Goal: Use online tool/utility: Utilize a website feature to perform a specific function

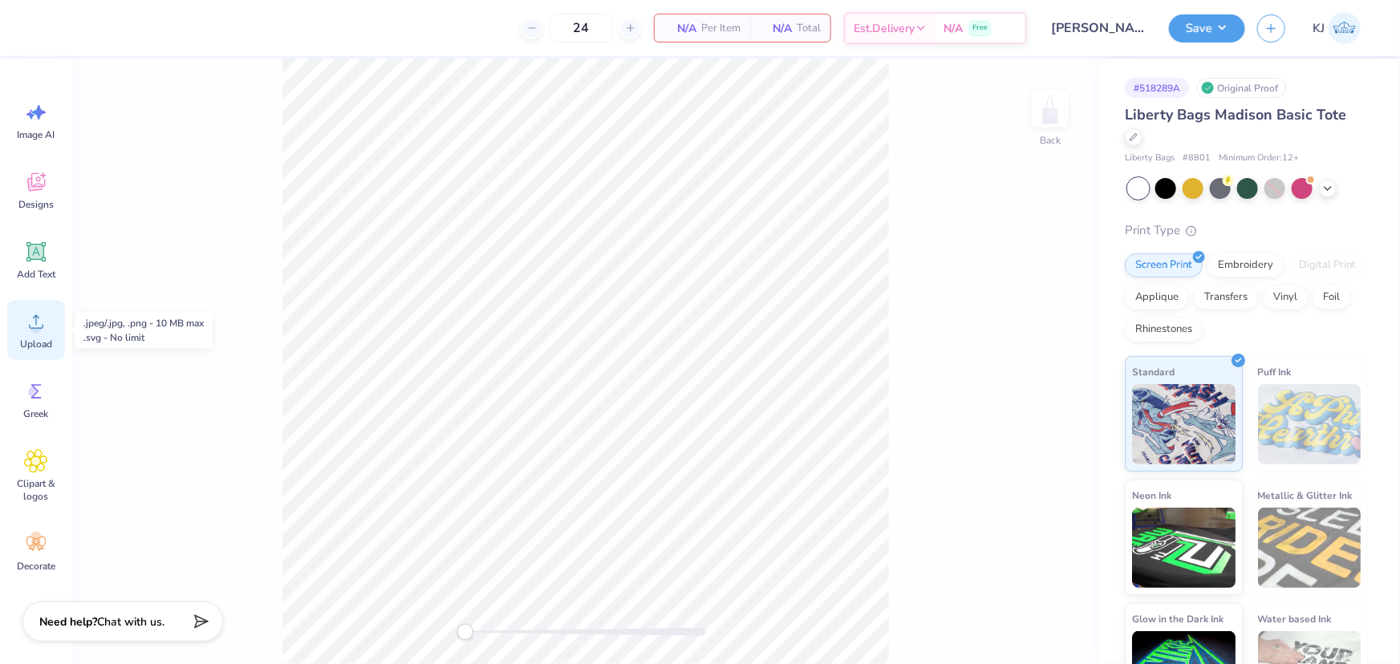
click at [34, 331] on circle at bounding box center [35, 328] width 11 height 11
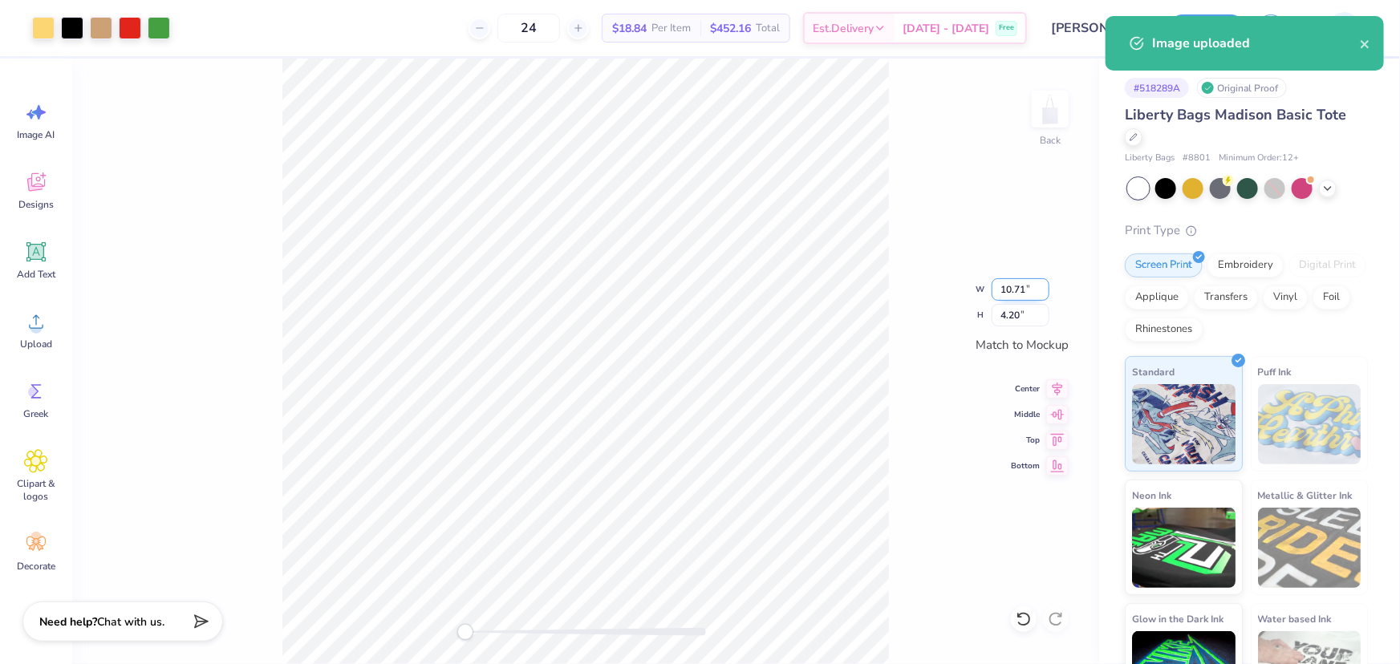
click at [1004, 289] on input "10.71" at bounding box center [1021, 289] width 58 height 22
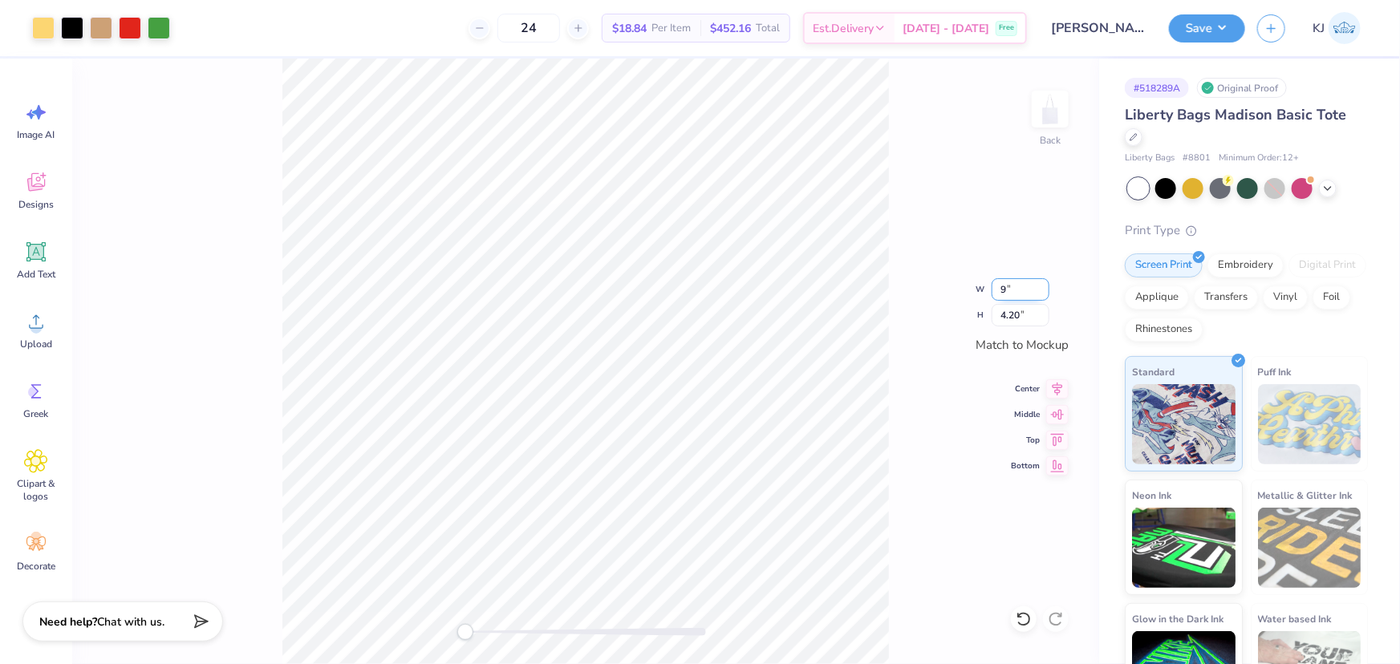
type input "9.00"
type input "3.53"
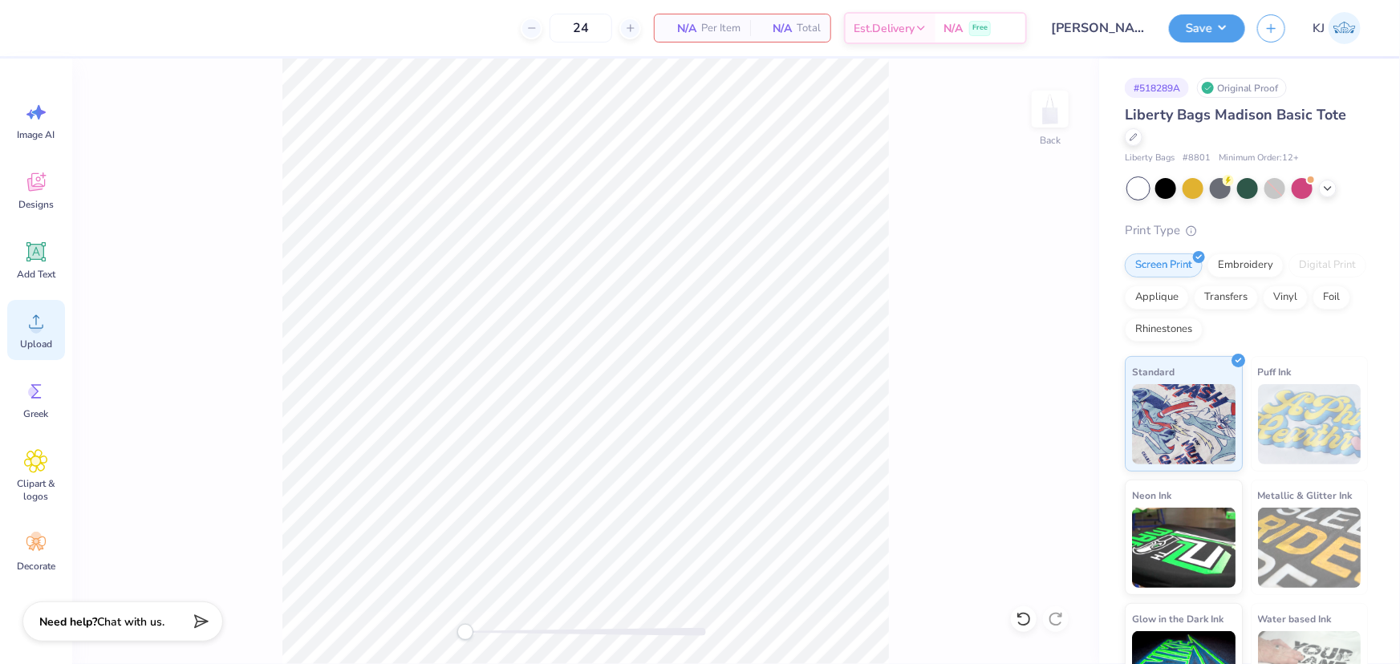
click at [26, 334] on div "Upload" at bounding box center [36, 330] width 58 height 60
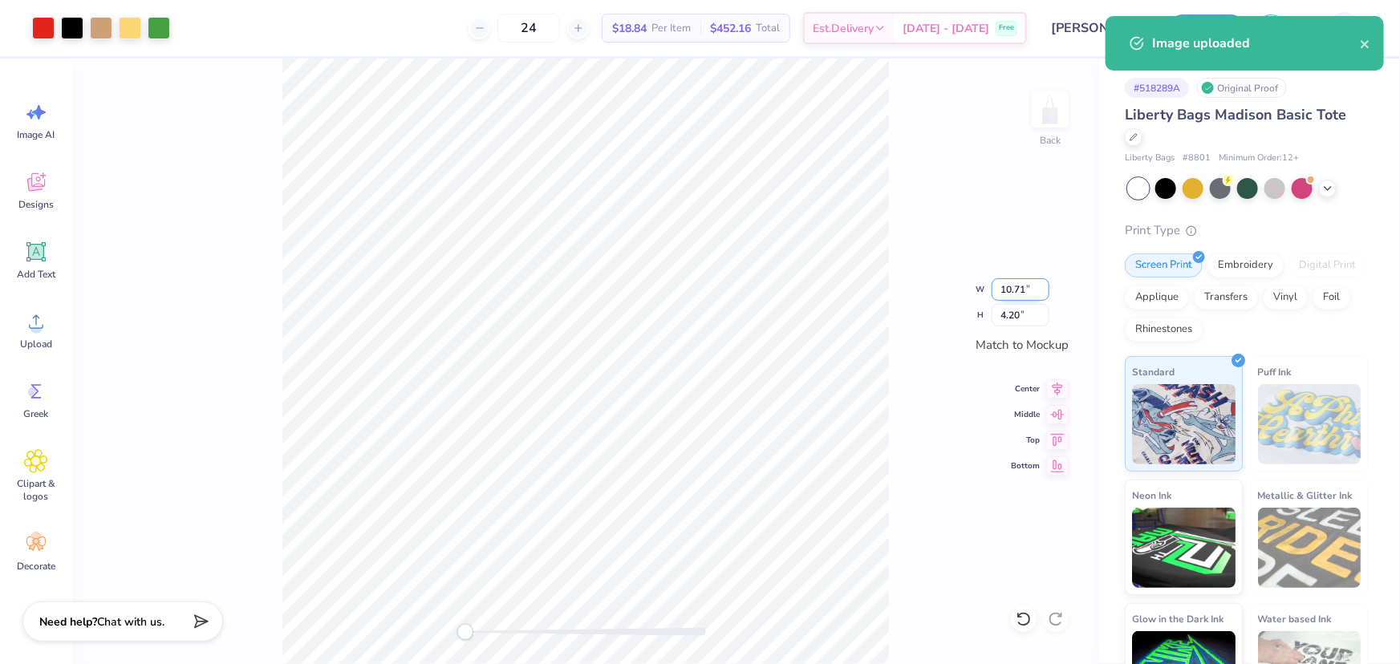
click at [1011, 287] on input "10.71" at bounding box center [1021, 289] width 58 height 22
type input "9.00"
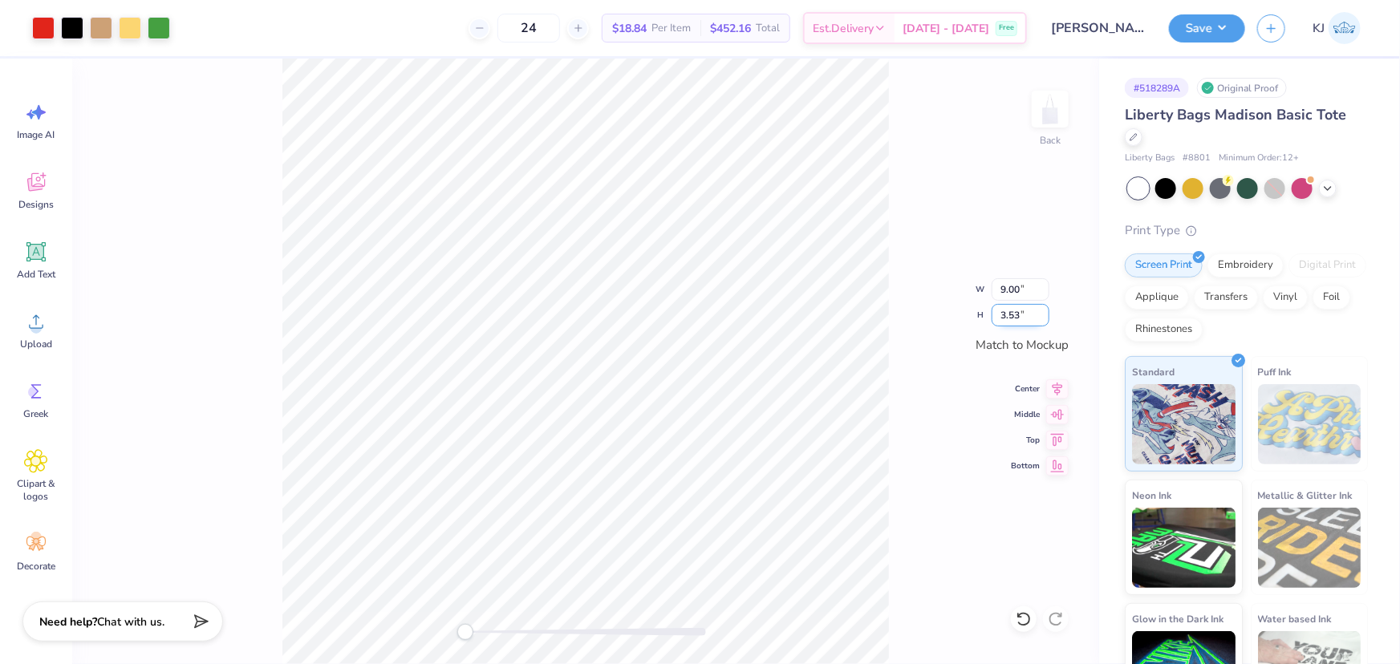
click at [1012, 317] on input "3.53" at bounding box center [1021, 315] width 58 height 22
type input "3"
type input "7.64"
type input "3.00"
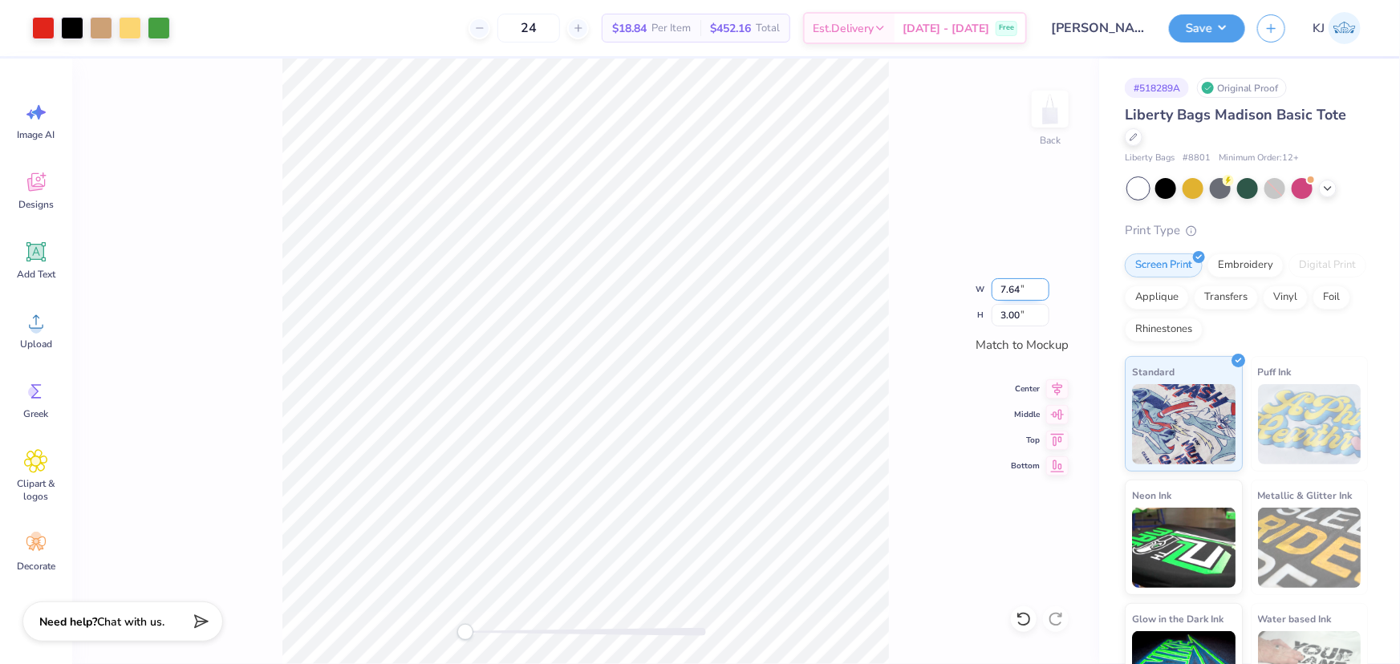
click at [1006, 278] on input "7.64" at bounding box center [1021, 289] width 58 height 22
type input "9.00"
type input "3.53"
click at [1061, 416] on icon at bounding box center [1058, 413] width 14 height 10
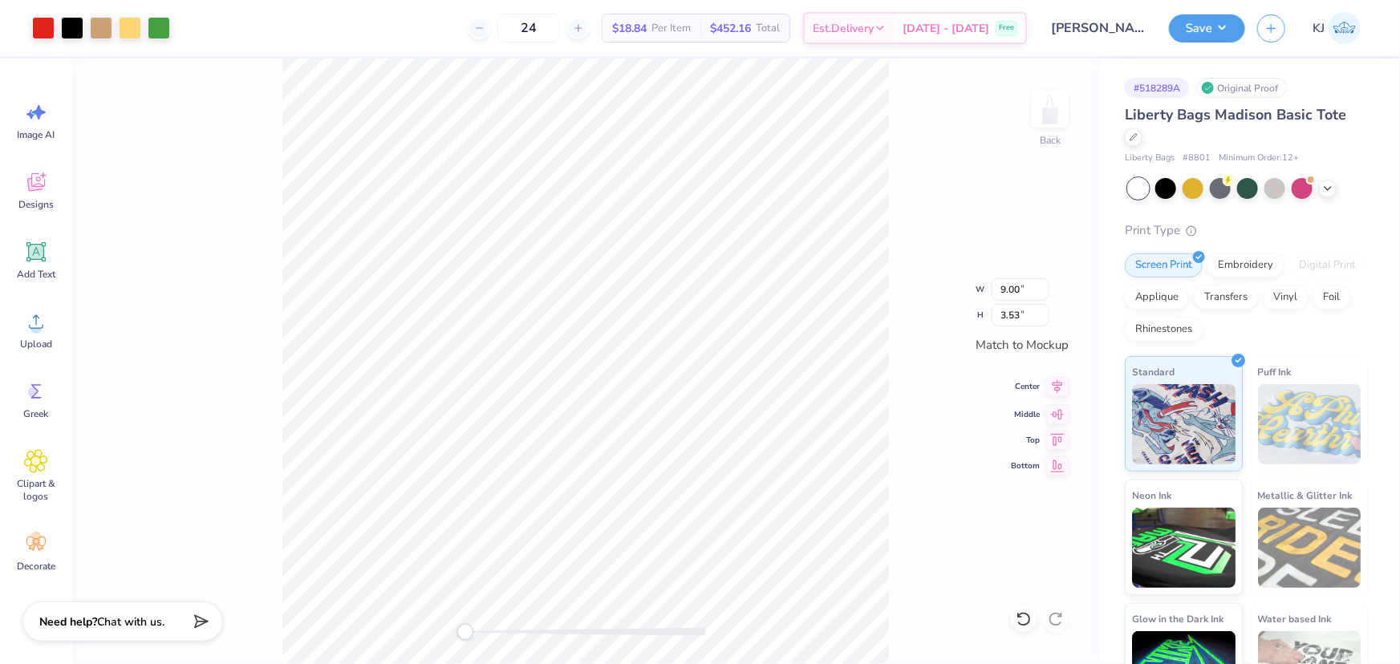
click at [1055, 392] on icon at bounding box center [1057, 386] width 22 height 19
click at [1236, 36] on button "Save" at bounding box center [1207, 26] width 76 height 28
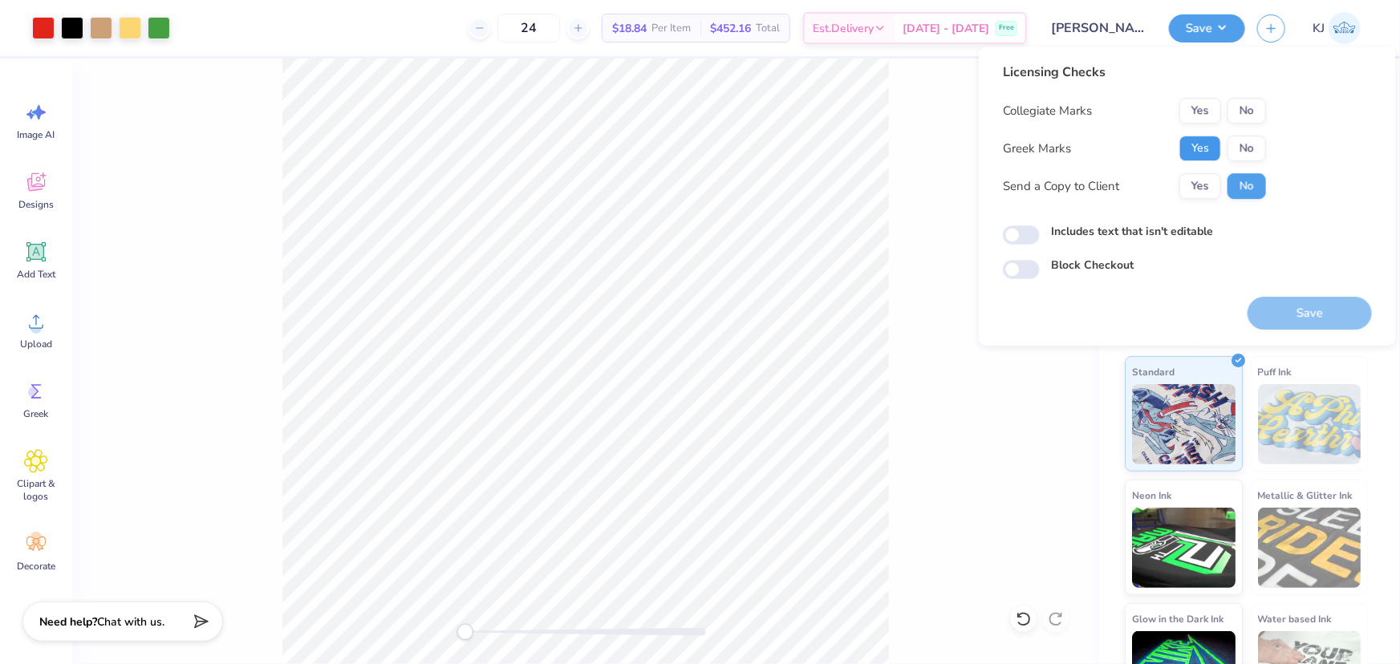
click at [1208, 141] on button "Yes" at bounding box center [1201, 149] width 42 height 26
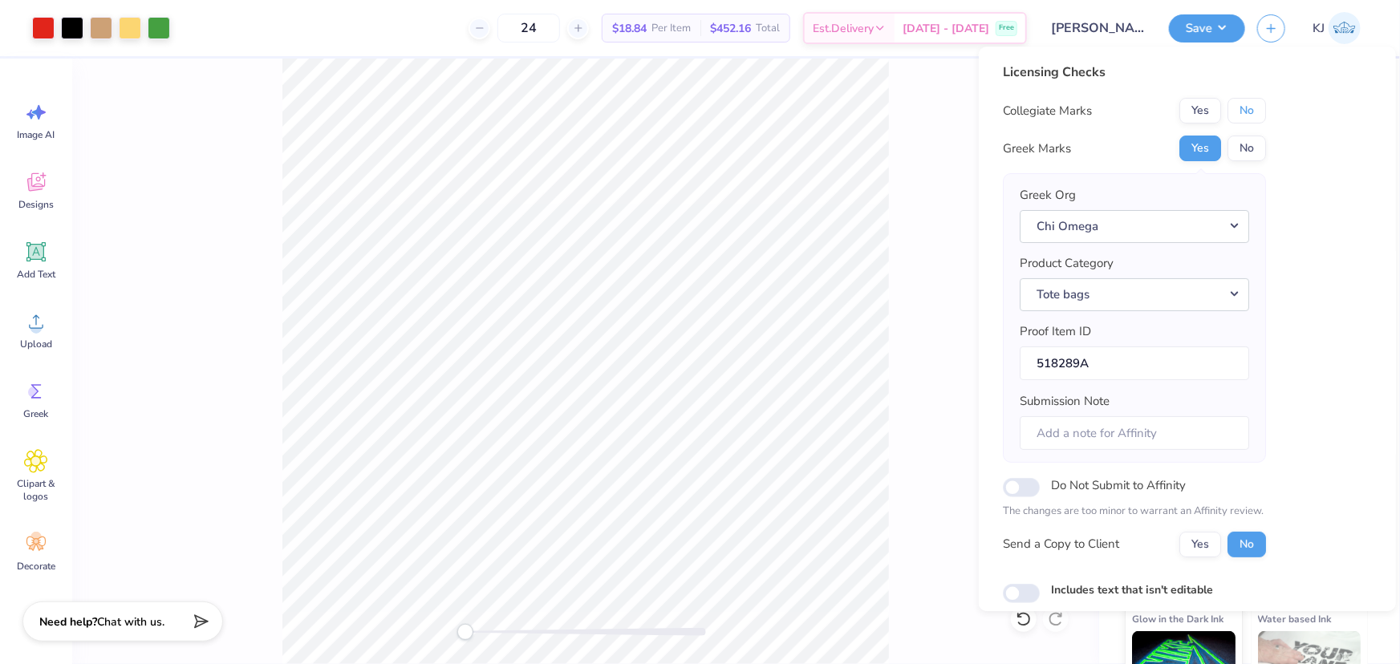
click at [1240, 114] on button "No" at bounding box center [1247, 111] width 39 height 26
click at [1197, 538] on button "Yes" at bounding box center [1201, 547] width 42 height 26
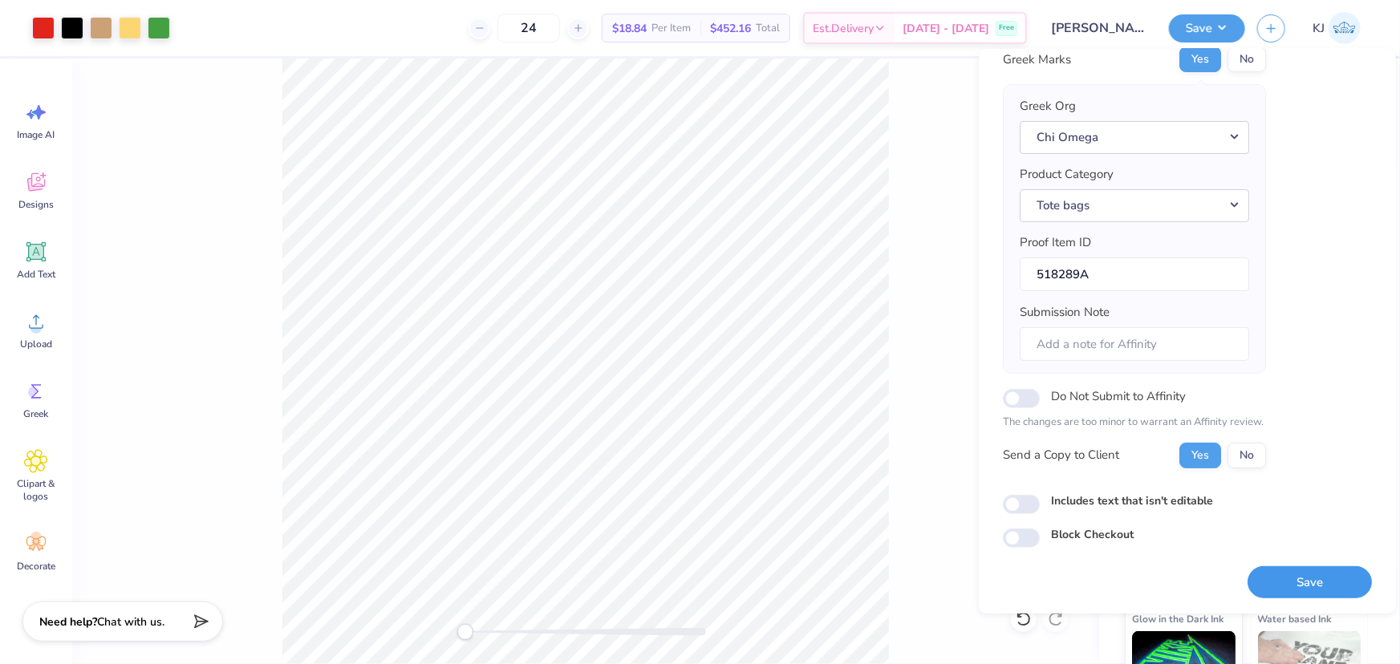
click at [1301, 578] on button "Save" at bounding box center [1310, 582] width 124 height 33
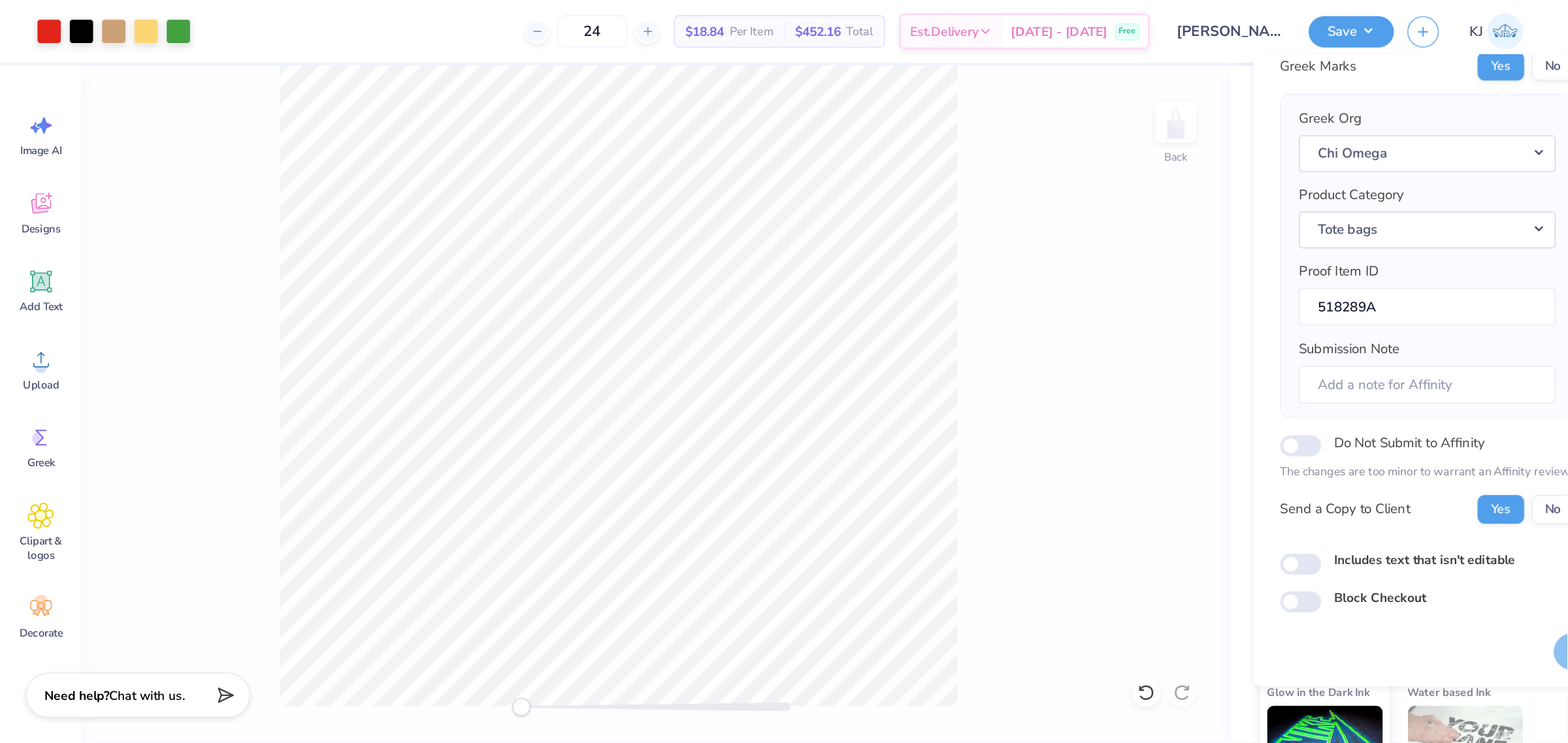
scroll to position [0, 0]
